Goal: Information Seeking & Learning: Learn about a topic

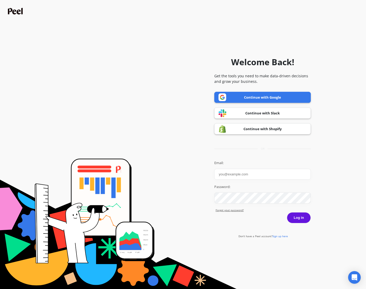
click at [274, 98] on link "Continue with Google" at bounding box center [262, 97] width 97 height 11
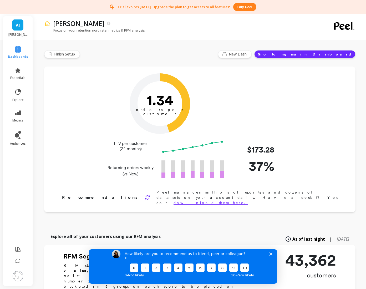
click at [270, 255] on icon "Close survey" at bounding box center [270, 253] width 3 height 3
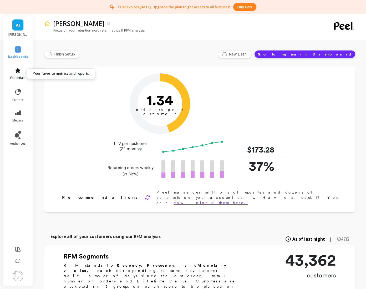
click at [18, 72] on icon at bounding box center [17, 70] width 5 height 5
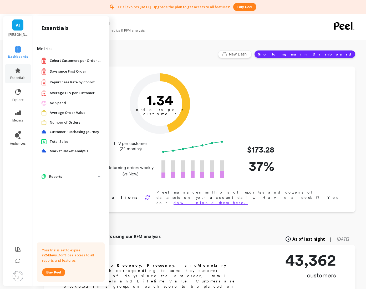
click at [69, 71] on span "Days since First Order" at bounding box center [68, 71] width 37 height 5
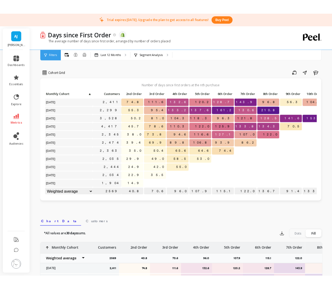
scroll to position [5, 0]
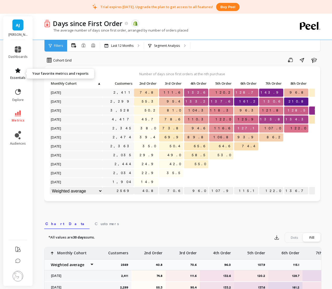
click at [18, 72] on icon at bounding box center [17, 70] width 5 height 5
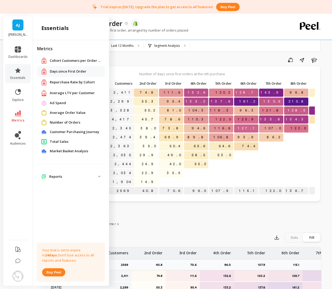
click at [79, 93] on span "Average LTV per Customer" at bounding box center [72, 93] width 45 height 5
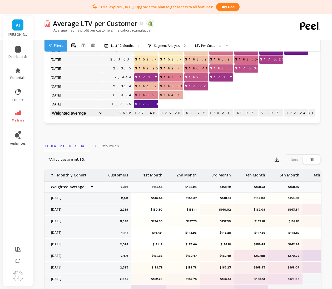
scroll to position [87, 0]
click at [95, 146] on span "Customers" at bounding box center [107, 145] width 24 height 5
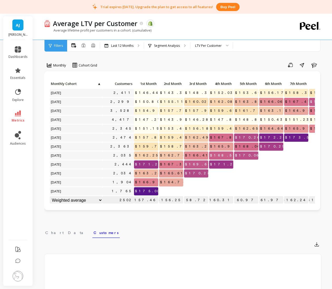
scroll to position [0, 0]
click at [55, 233] on span "Chart Data" at bounding box center [66, 232] width 42 height 5
